Goal: Find specific page/section: Find specific page/section

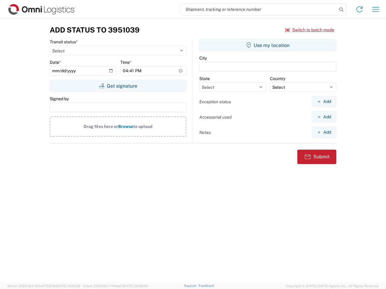
click at [259, 9] on input "search" at bounding box center [259, 9] width 156 height 11
click at [341, 10] on icon at bounding box center [341, 9] width 8 height 8
click at [359, 9] on icon at bounding box center [360, 10] width 10 height 10
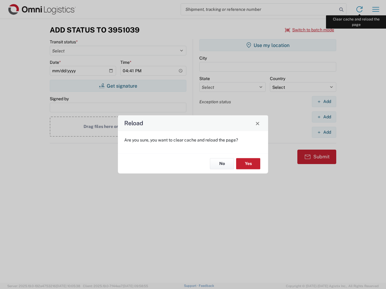
click at [376, 9] on div "Reload Are you sure, you want to clear cache and reload the page? No Yes" at bounding box center [193, 144] width 386 height 289
click at [310, 30] on div "Reload Are you sure, you want to clear cache and reload the page? No Yes" at bounding box center [193, 144] width 386 height 289
click at [118, 86] on div "Reload Are you sure, you want to clear cache and reload the page? No Yes" at bounding box center [193, 144] width 386 height 289
click at [268, 45] on div "Reload Are you sure, you want to clear cache and reload the page? No Yes" at bounding box center [193, 144] width 386 height 289
click at [324, 102] on div "Reload Are you sure, you want to clear cache and reload the page? No Yes" at bounding box center [193, 144] width 386 height 289
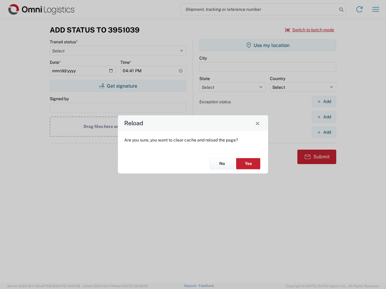
click at [324, 117] on div "Reload Are you sure, you want to clear cache and reload the page? No Yes" at bounding box center [193, 144] width 386 height 289
click at [324, 132] on div "Reload Are you sure, you want to clear cache and reload the page? No Yes" at bounding box center [193, 144] width 386 height 289
